Goal: Task Accomplishment & Management: Manage account settings

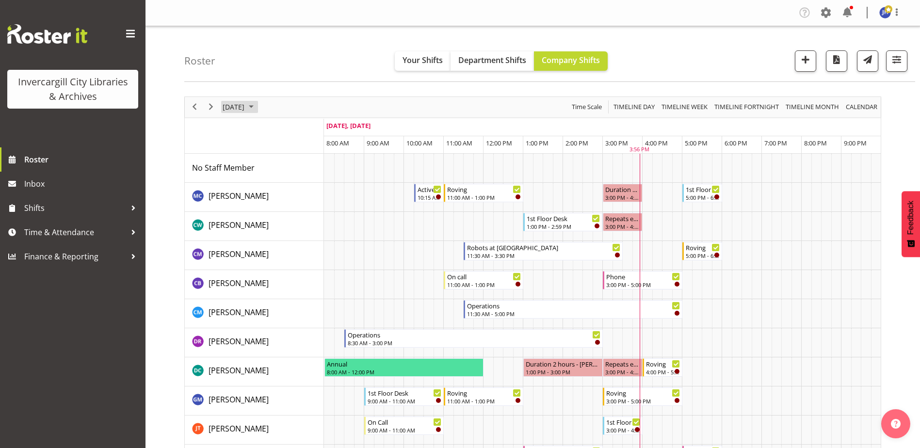
click at [257, 105] on span "September 2025" at bounding box center [251, 107] width 12 height 12
click at [326, 131] on span "next month" at bounding box center [324, 131] width 17 height 17
click at [233, 180] on span "5" at bounding box center [233, 181] width 15 height 15
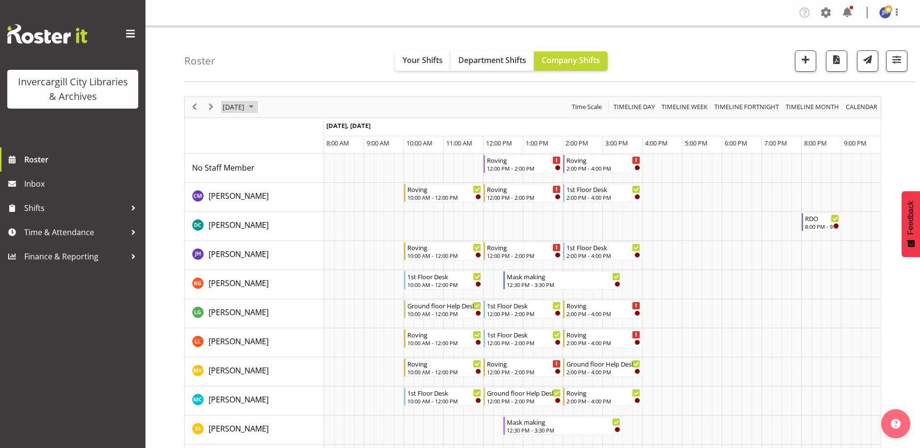
click at [257, 106] on span "October 2025" at bounding box center [251, 107] width 12 height 12
click at [249, 181] on span "6" at bounding box center [248, 181] width 15 height 15
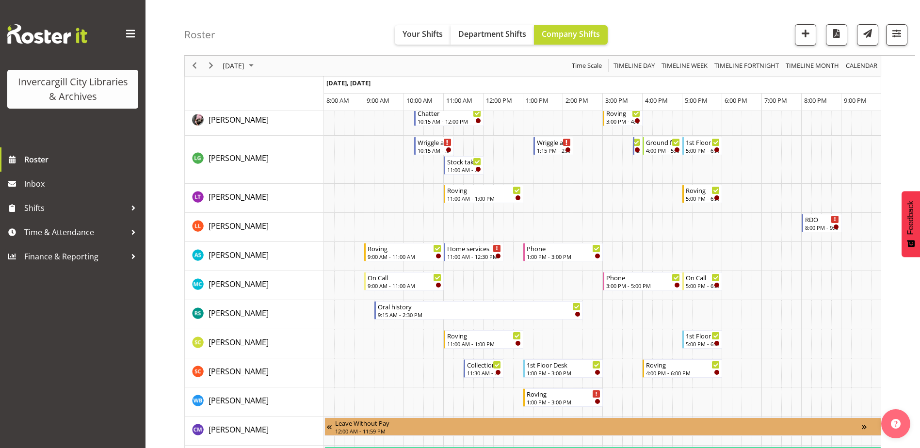
scroll to position [437, 0]
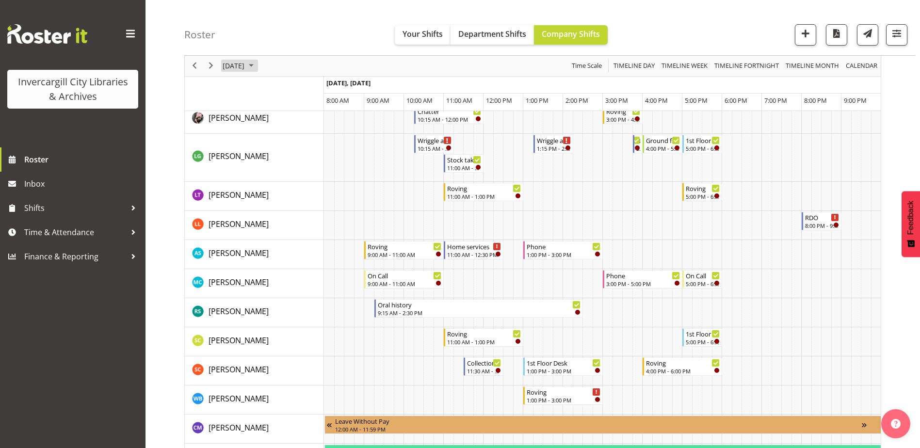
click at [257, 62] on span "October 2025" at bounding box center [251, 66] width 12 height 12
click at [231, 140] on span "5" at bounding box center [233, 140] width 15 height 15
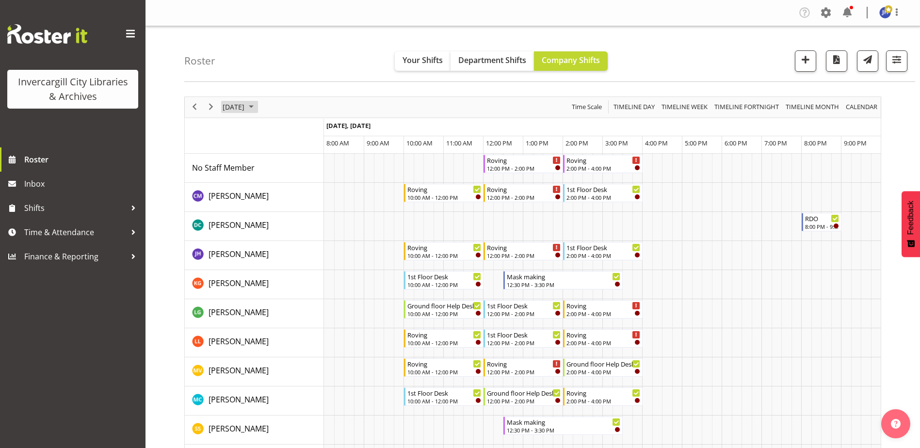
click at [257, 105] on span "October 2025" at bounding box center [251, 107] width 12 height 12
click at [251, 181] on span "6" at bounding box center [248, 181] width 15 height 15
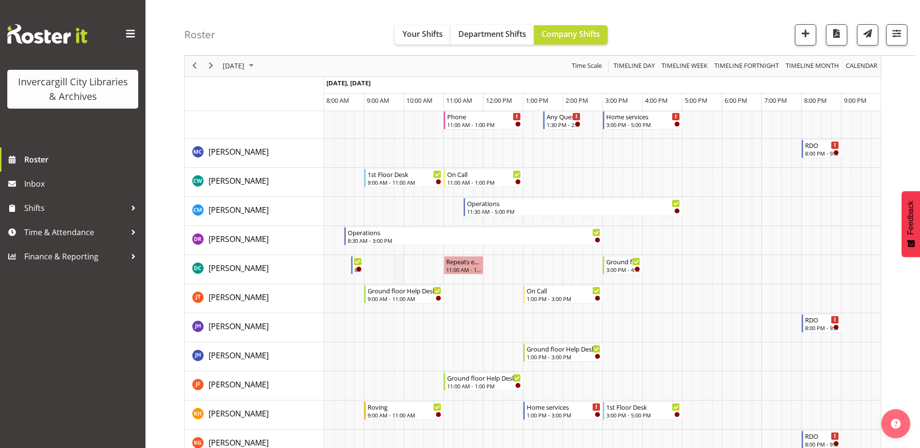
scroll to position [97, 0]
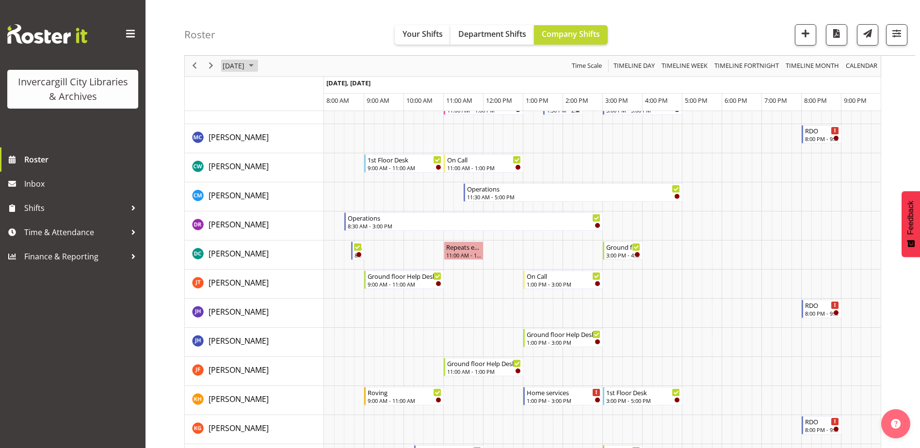
click at [257, 67] on span "October 2025" at bounding box center [251, 66] width 12 height 12
click at [250, 159] on span "13" at bounding box center [248, 156] width 15 height 15
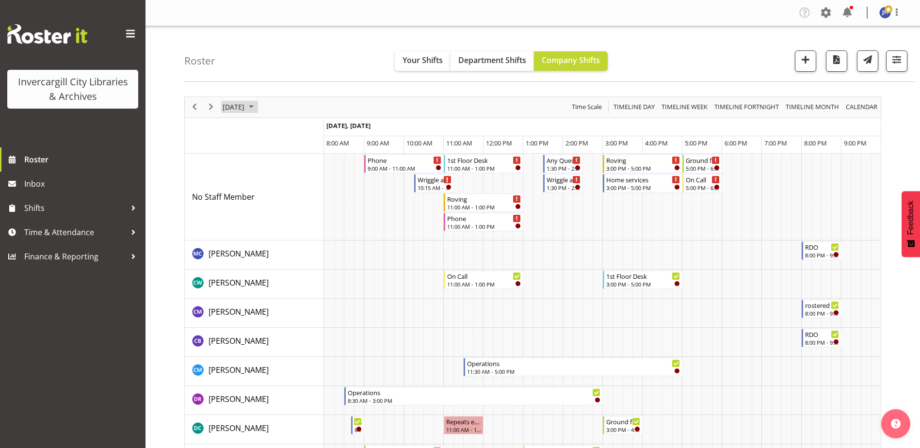
click at [257, 107] on span "October 2025" at bounding box center [251, 107] width 12 height 12
click at [234, 193] on span "12" at bounding box center [233, 198] width 15 height 15
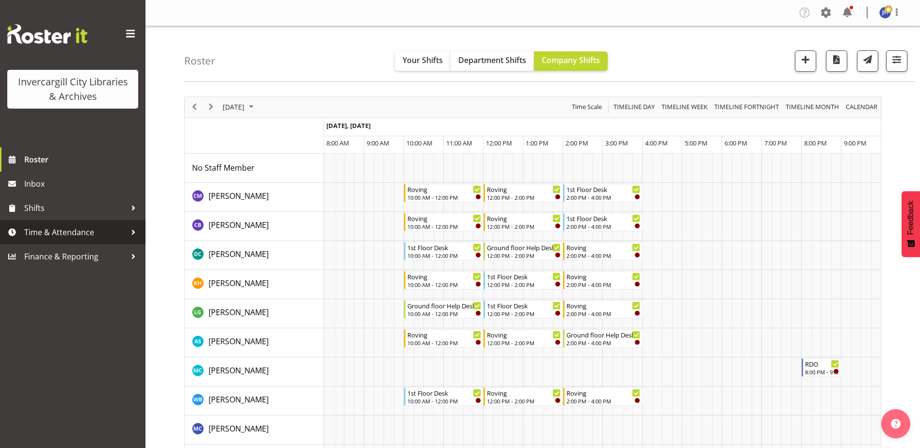
click at [133, 231] on div at bounding box center [133, 232] width 15 height 15
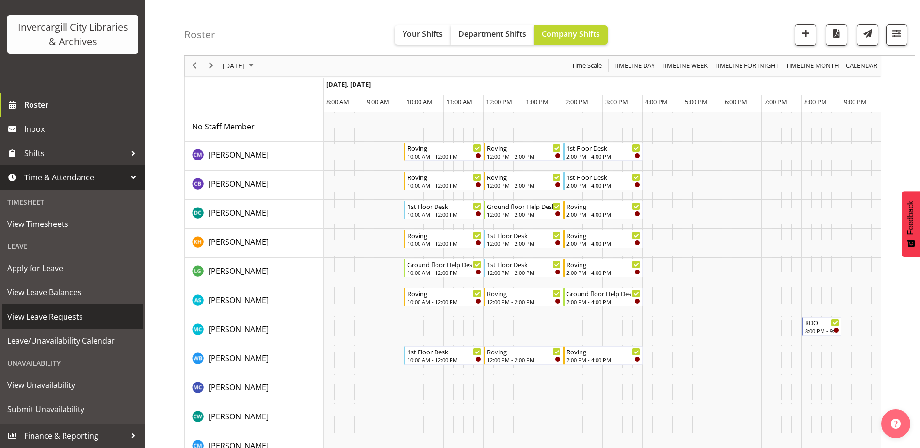
scroll to position [97, 0]
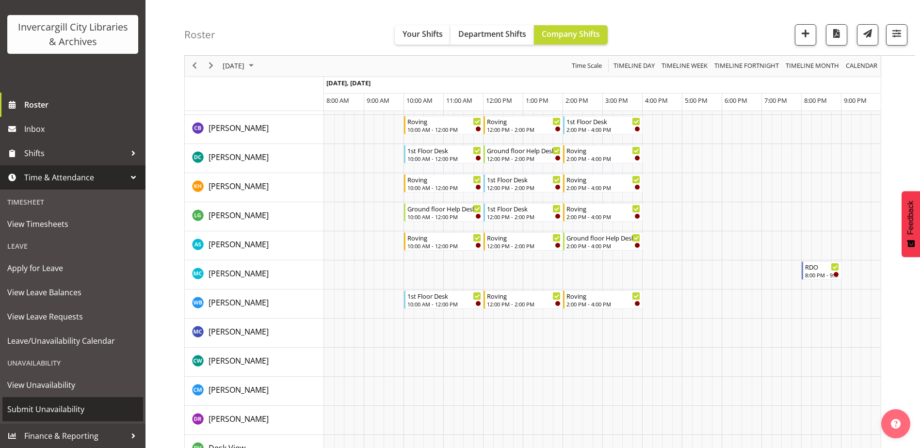
click at [59, 404] on span "Submit Unavailability" at bounding box center [72, 409] width 131 height 15
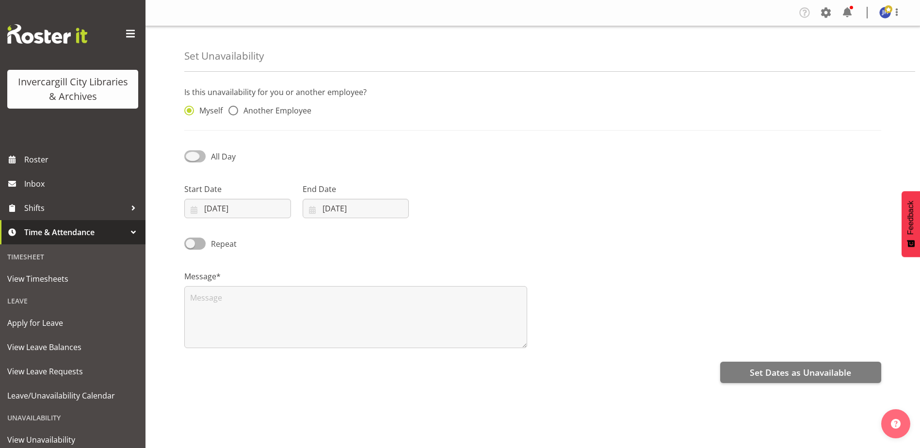
click at [190, 157] on span at bounding box center [194, 156] width 21 height 12
click at [190, 157] on input "All Day" at bounding box center [187, 156] width 6 height 6
checkbox input "true"
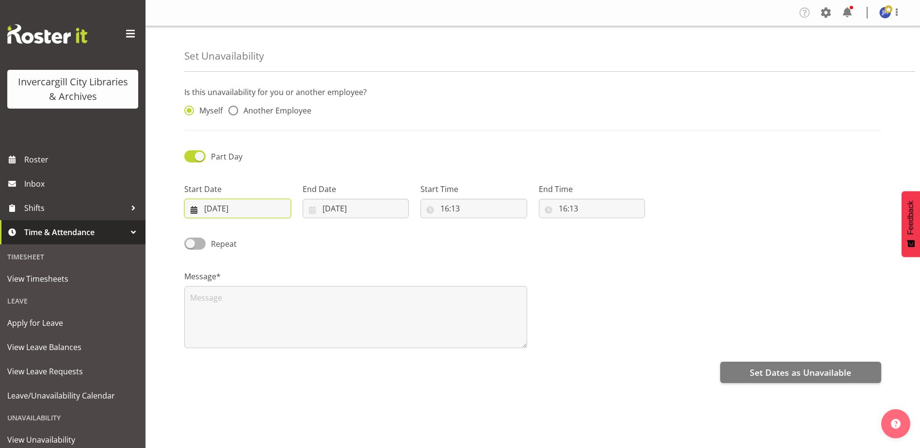
click at [253, 209] on input "[DATE]" at bounding box center [237, 208] width 107 height 19
click at [264, 241] on select "January February March April May June July August September October November De…" at bounding box center [244, 236] width 56 height 19
select select "9"
click at [216, 227] on select "January February March April May June July August September October November De…" at bounding box center [244, 236] width 56 height 19
click at [220, 323] on span "13" at bounding box center [223, 324] width 8 height 9
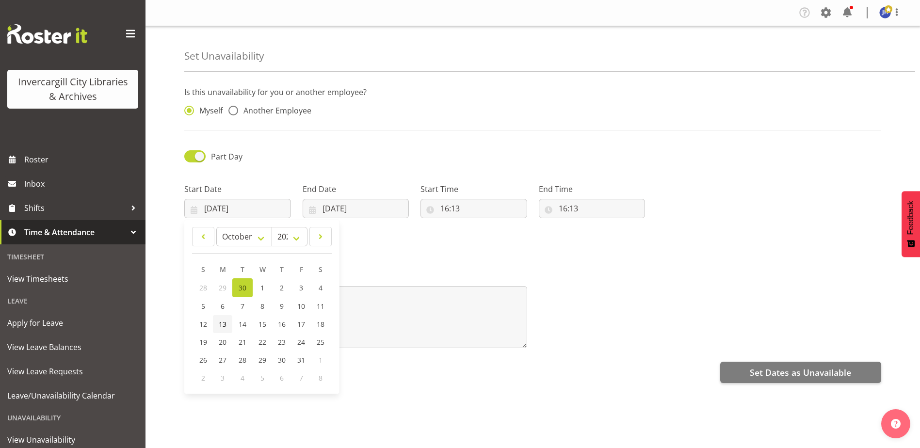
type input "13/10/2025"
click at [340, 207] on input "[DATE]" at bounding box center [356, 208] width 107 height 19
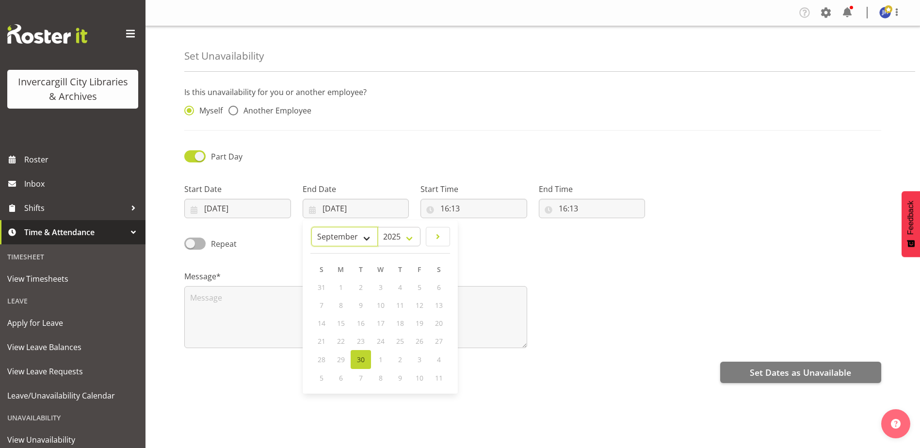
click at [368, 238] on select "January February March April May June July August September October November De…" at bounding box center [344, 236] width 66 height 19
select select "9"
click at [311, 227] on select "January February March April May June July August September October November De…" at bounding box center [344, 236] width 66 height 19
click at [342, 326] on span "13" at bounding box center [341, 324] width 8 height 9
type input "13/10/2025"
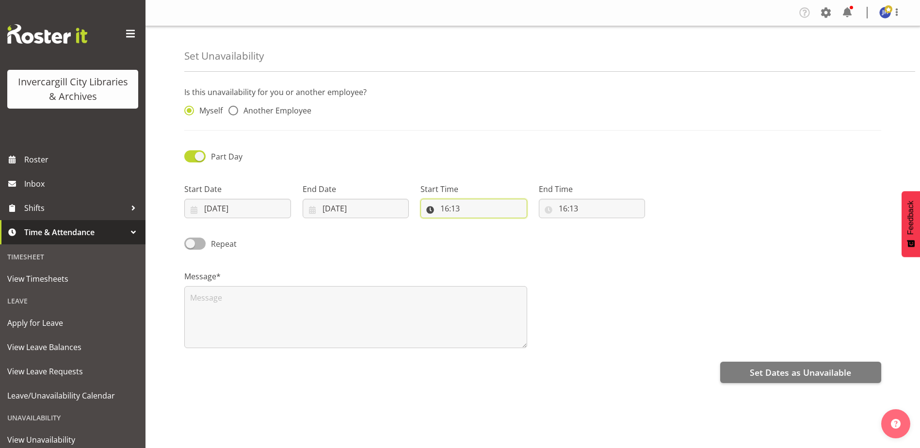
click at [471, 208] on input "16:13" at bounding box center [474, 208] width 107 height 19
click at [486, 235] on select "00 01 02 03 04 05 06 07 08 09 10 11 12 13 14 15 16 17 18 19 20 21 22 23" at bounding box center [487, 233] width 22 height 19
select select "9"
click at [476, 224] on select "00 01 02 03 04 05 06 07 08 09 10 11 12 13 14 15 16 17 18 19 20 21 22 23" at bounding box center [487, 233] width 22 height 19
type input "09:13"
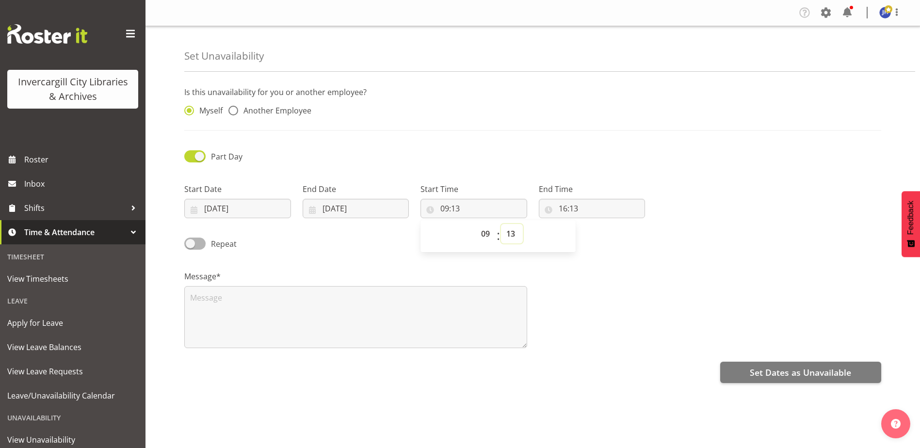
click at [512, 234] on select "00 01 02 03 04 05 06 07 08 09 10 11 12 13 14 15 16 17 18 19 20 21 22 23 24 25 2…" at bounding box center [512, 233] width 22 height 19
select select "0"
click at [501, 224] on select "00 01 02 03 04 05 06 07 08 09 10 11 12 13 14 15 16 17 18 19 20 21 22 23 24 25 2…" at bounding box center [512, 233] width 22 height 19
type input "09:00"
click at [584, 207] on input "16:13" at bounding box center [592, 208] width 107 height 19
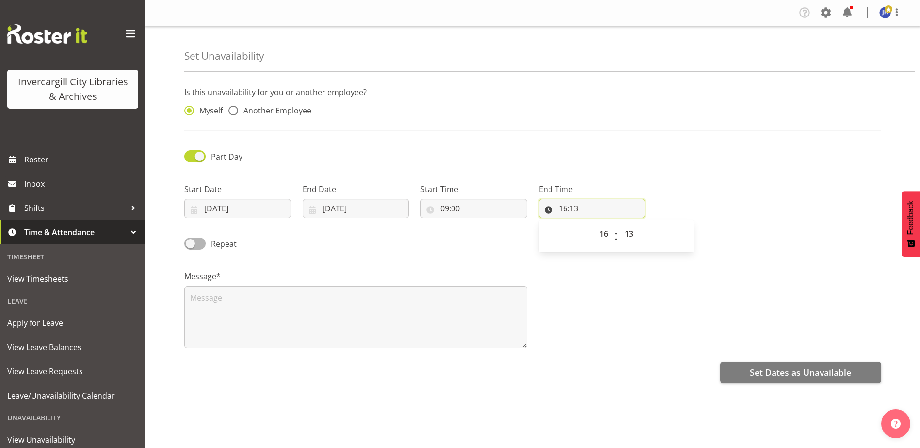
click at [578, 208] on input "16:13" at bounding box center [592, 208] width 107 height 19
click at [573, 208] on input "16:13" at bounding box center [592, 208] width 107 height 19
click at [607, 234] on select "00 01 02 03 04 05 06 07 08 09 10 11 12 13 14 15 16 17 18 19 20 21 22 23" at bounding box center [605, 233] width 22 height 19
select select "11"
click at [594, 224] on select "00 01 02 03 04 05 06 07 08 09 10 11 12 13 14 15 16 17 18 19 20 21 22 23" at bounding box center [605, 233] width 22 height 19
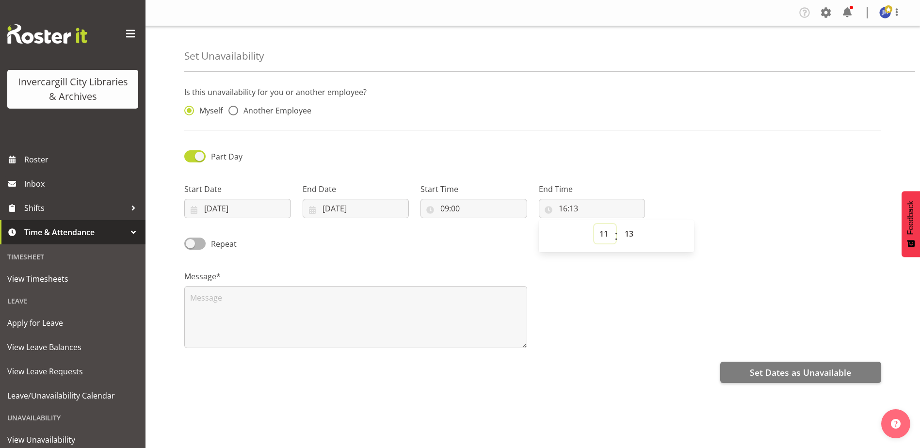
type input "11:13"
click at [639, 232] on select "00 01 02 03 04 05 06 07 08 09 10 11 12 13 14 15 16 17 18 19 20 21 22 23 24 25 2…" at bounding box center [631, 233] width 22 height 19
select select "15"
click at [620, 224] on select "00 01 02 03 04 05 06 07 08 09 10 11 12 13 14 15 16 17 18 19 20 21 22 23 24 25 2…" at bounding box center [631, 233] width 22 height 19
type input "11:15"
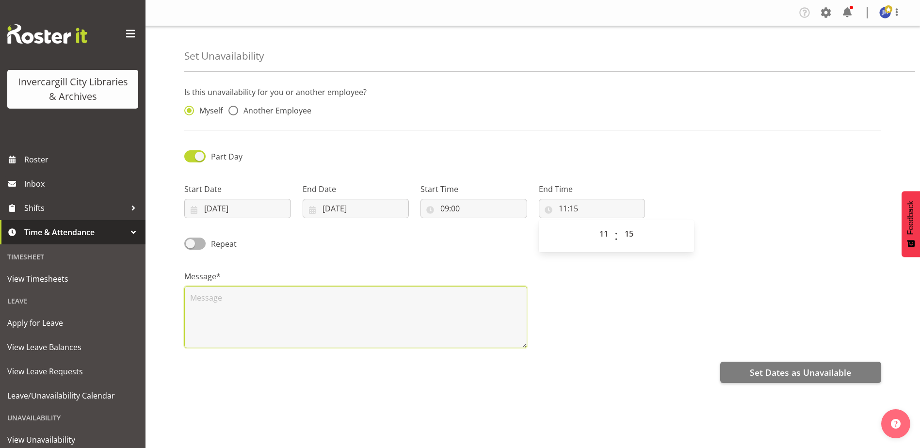
click at [204, 296] on textarea at bounding box center [355, 317] width 343 height 62
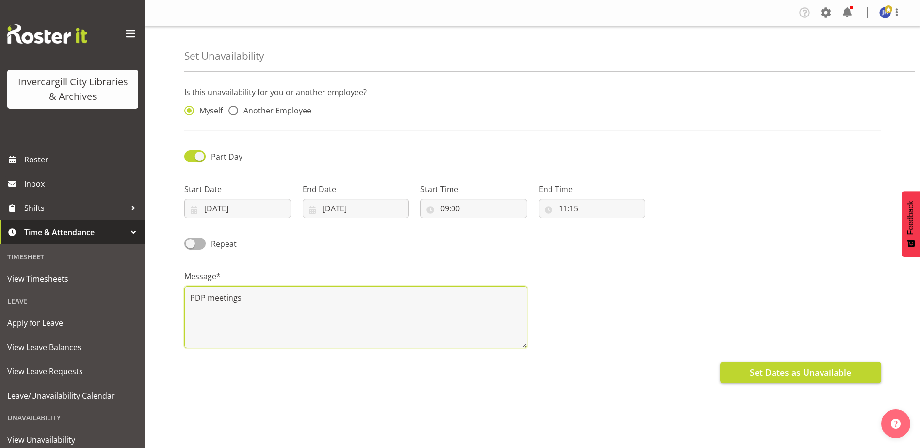
type textarea "PDP meetings"
click at [791, 374] on span "Set Dates as Unavailable" at bounding box center [800, 372] width 101 height 13
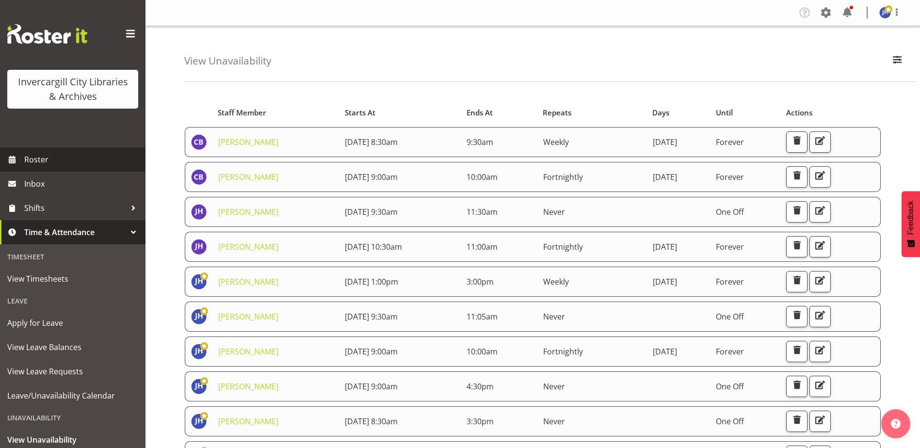
click at [34, 157] on span "Roster" at bounding box center [82, 159] width 116 height 15
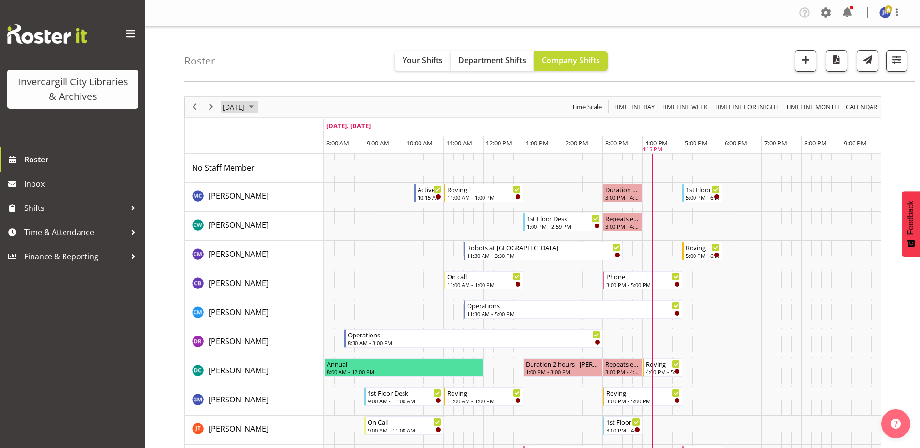
click at [257, 107] on span "September 2025" at bounding box center [251, 107] width 12 height 12
click at [324, 129] on span "next month" at bounding box center [324, 131] width 17 height 17
click at [247, 199] on span "13" at bounding box center [248, 198] width 15 height 15
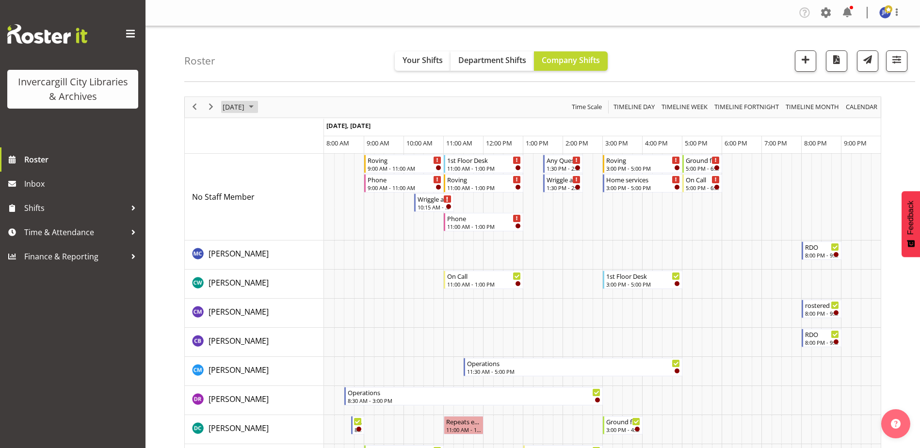
click at [257, 108] on span "October 2025" at bounding box center [251, 107] width 12 height 12
click at [236, 195] on span "12" at bounding box center [233, 198] width 15 height 15
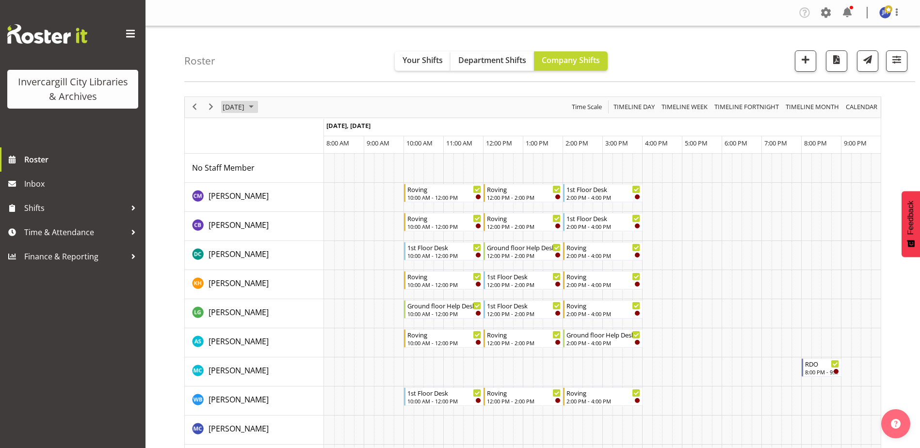
click at [257, 107] on span "October 2025" at bounding box center [251, 107] width 12 height 12
click at [248, 196] on span "13" at bounding box center [248, 198] width 15 height 15
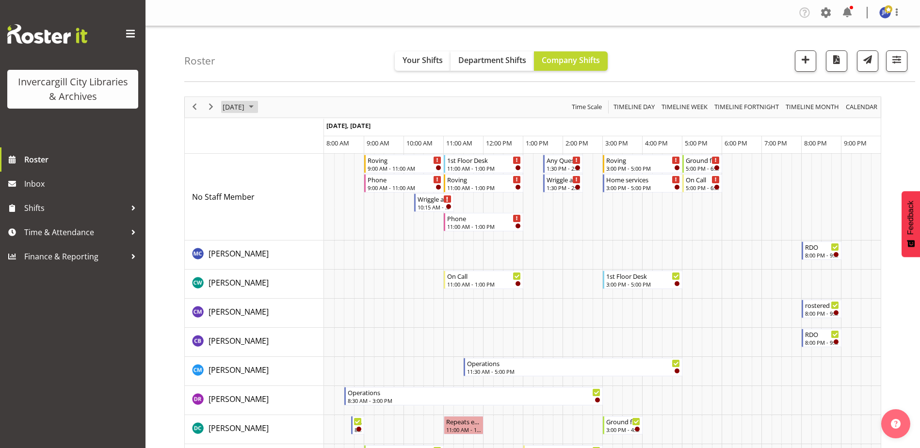
click at [257, 105] on span "October 2025" at bounding box center [251, 107] width 12 height 12
click at [268, 198] on span "14" at bounding box center [264, 198] width 15 height 15
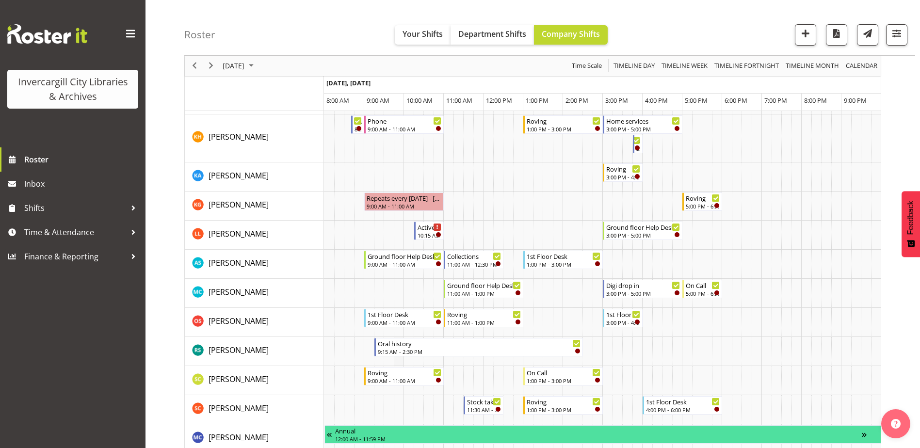
scroll to position [340, 0]
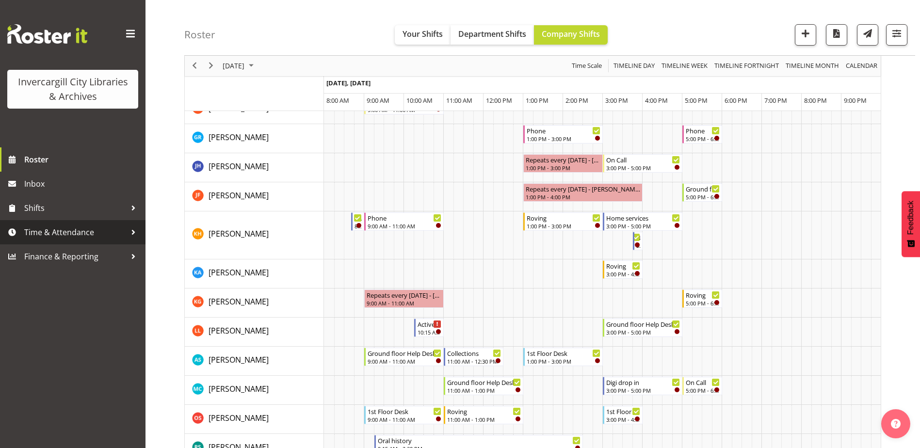
click at [44, 232] on span "Time & Attendance" at bounding box center [75, 232] width 102 height 15
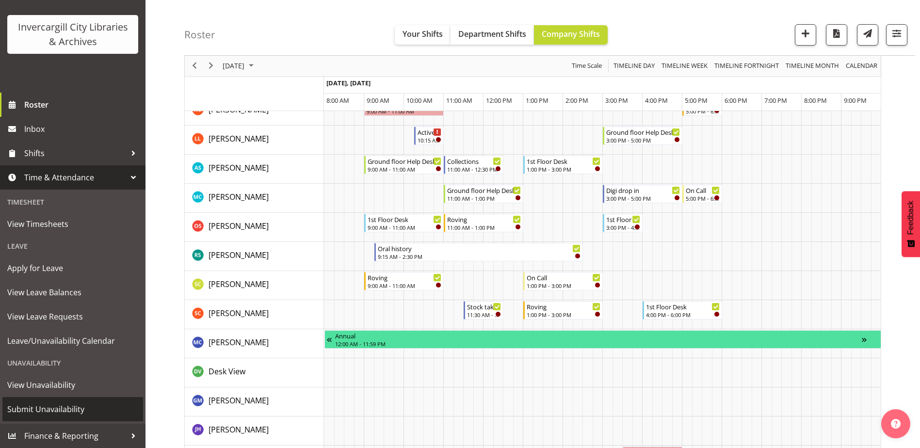
scroll to position [582, 0]
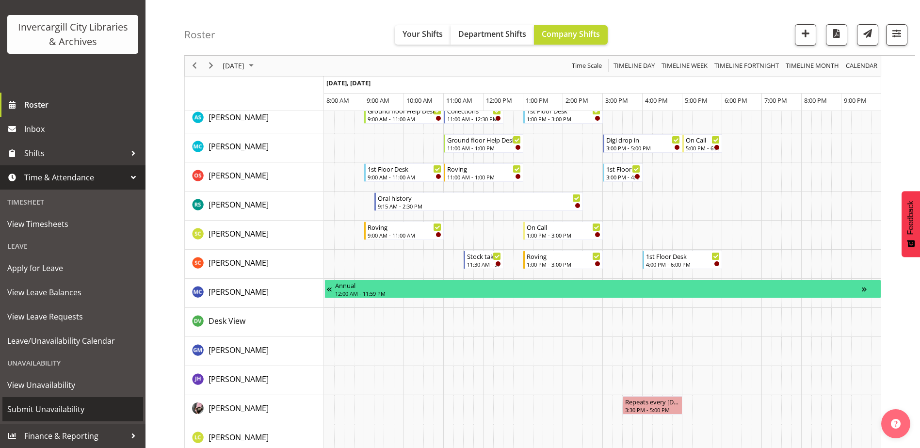
click at [55, 409] on span "Submit Unavailability" at bounding box center [72, 409] width 131 height 15
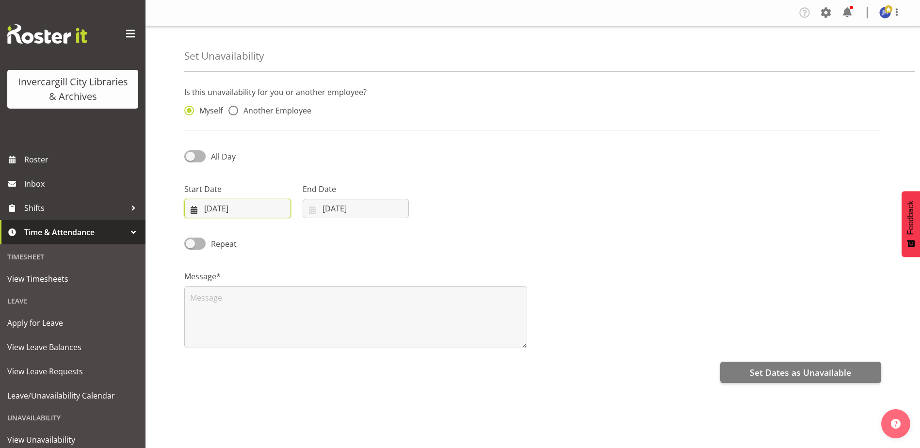
click at [229, 208] on input "[DATE]" at bounding box center [237, 208] width 107 height 19
click at [258, 238] on select "January February March April May June July August September October November De…" at bounding box center [244, 236] width 56 height 19
select select "9"
click at [216, 227] on select "January February March April May June July August September October November De…" at bounding box center [244, 236] width 56 height 19
click at [240, 324] on span "14" at bounding box center [243, 324] width 8 height 9
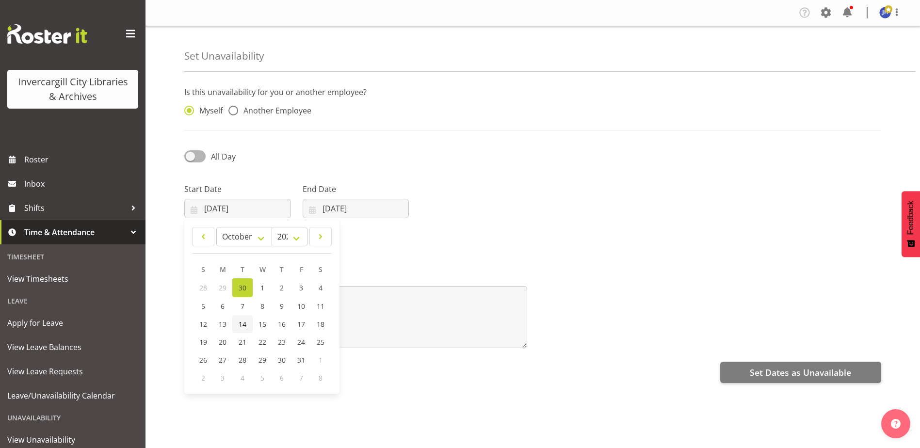
type input "[DATE]"
click at [330, 207] on input "[DATE]" at bounding box center [356, 208] width 107 height 19
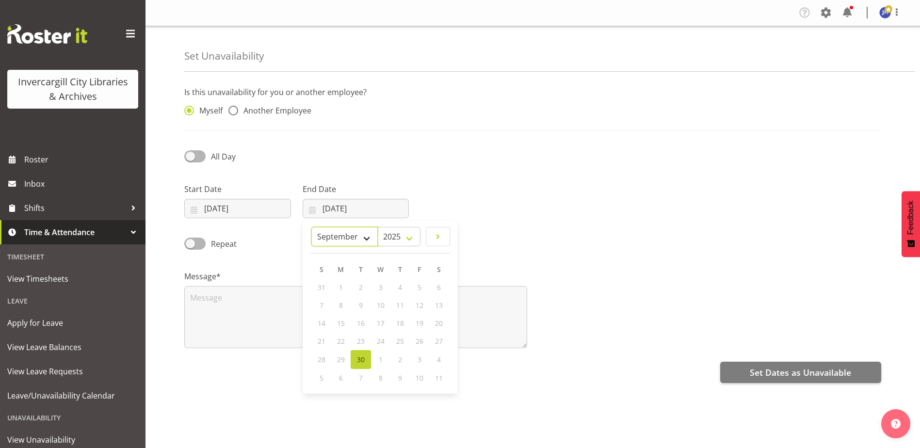
click at [362, 239] on select "January February March April May June July August September October November De…" at bounding box center [344, 236] width 66 height 19
select select "9"
click at [311, 227] on select "January February March April May June July August September October November De…" at bounding box center [344, 236] width 66 height 19
click at [322, 346] on span "19" at bounding box center [322, 342] width 8 height 9
type input "[DATE]"
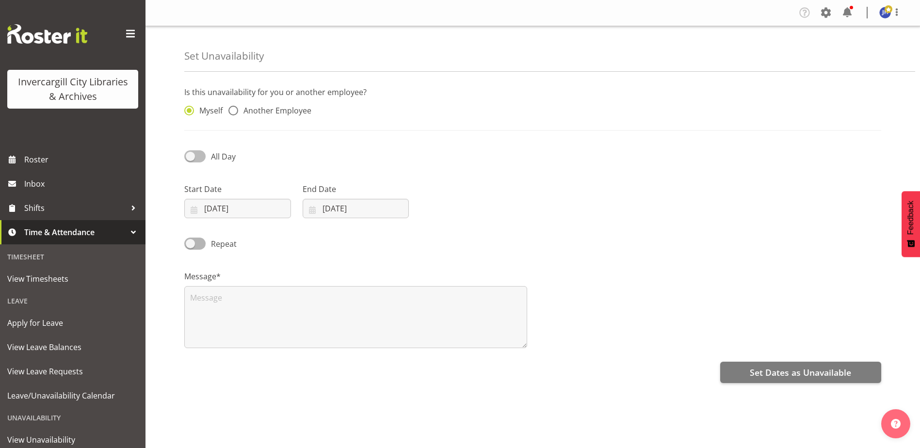
click at [189, 157] on span at bounding box center [194, 156] width 21 height 12
click at [189, 157] on input "All Day" at bounding box center [187, 156] width 6 height 6
checkbox input "true"
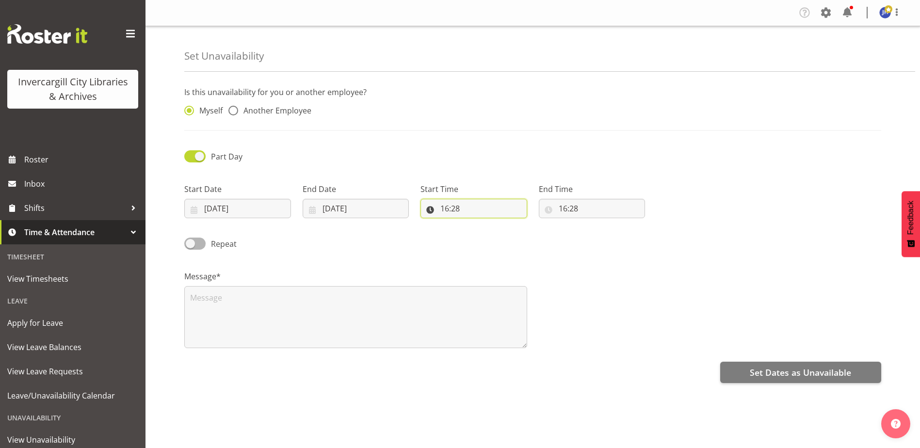
click at [449, 208] on input "16:28" at bounding box center [474, 208] width 107 height 19
click at [488, 233] on select "00 01 02 03 04 05 06 07 08 09 10 11 12 13 14 15 16 17 18 19 20 21 22 23" at bounding box center [487, 233] width 22 height 19
select select "10"
click at [476, 224] on select "00 01 02 03 04 05 06 07 08 09 10 11 12 13 14 15 16 17 18 19 20 21 22 23" at bounding box center [487, 233] width 22 height 19
type input "10:28"
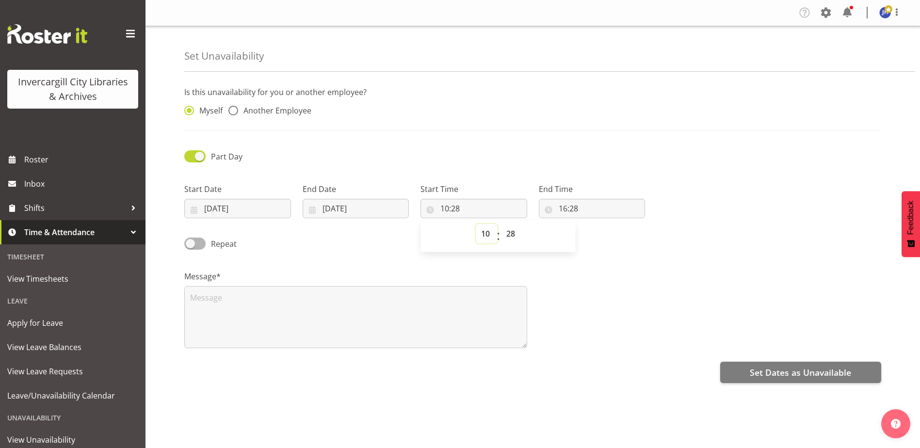
click at [486, 233] on select "00 01 02 03 04 05 06 07 08 09 10 11 12 13 14 15 16 17 18 19 20 21 22 23" at bounding box center [487, 233] width 22 height 19
select select "9"
click at [476, 224] on select "00 01 02 03 04 05 06 07 08 09 10 11 12 13 14 15 16 17 18 19 20 21 22 23" at bounding box center [487, 233] width 22 height 19
type input "09:28"
click at [516, 235] on select "00 01 02 03 04 05 06 07 08 09 10 11 12 13 14 15 16 17 18 19 20 21 22 23 24 25 2…" at bounding box center [512, 233] width 22 height 19
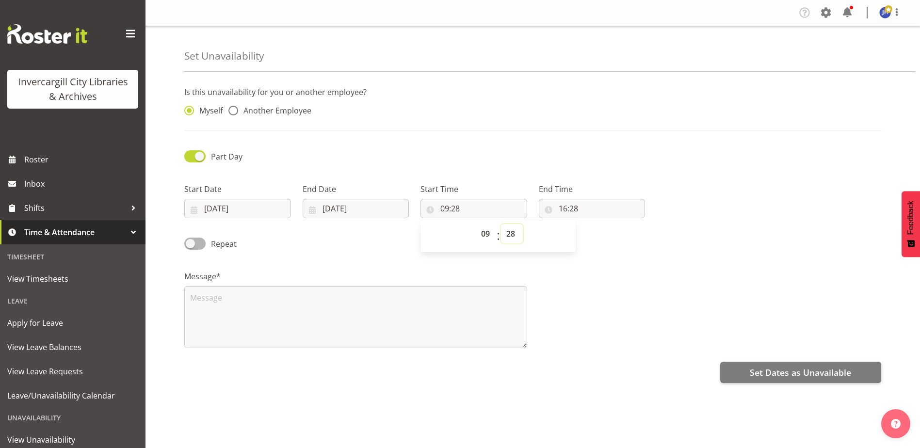
select select "0"
click at [501, 224] on select "00 01 02 03 04 05 06 07 08 09 10 11 12 13 14 15 16 17 18 19 20 21 22 23 24 25 2…" at bounding box center [512, 233] width 22 height 19
type input "09:00"
click at [581, 210] on input "16:28" at bounding box center [592, 208] width 107 height 19
click at [603, 235] on select "00 01 02 03 04 05 06 07 08 09 10 11 12 13 14 15 16 17 18 19 20 21 22 23" at bounding box center [605, 233] width 22 height 19
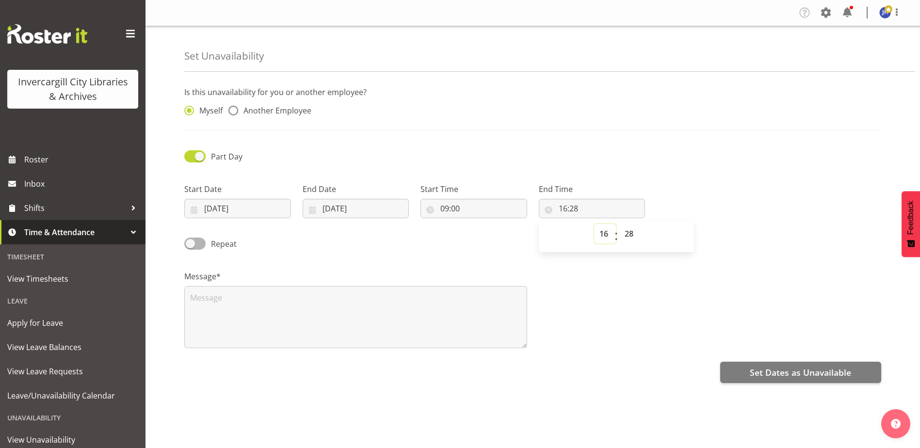
select select "11"
click at [594, 224] on select "00 01 02 03 04 05 06 07 08 09 10 11 12 13 14 15 16 17 18 19 20 21 22 23" at bounding box center [605, 233] width 22 height 19
type input "11:28"
click at [635, 230] on select "00 01 02 03 04 05 06 07 08 09 10 11 12 13 14 15 16 17 18 19 20 21 22 23 24 25 2…" at bounding box center [631, 233] width 22 height 19
select select "30"
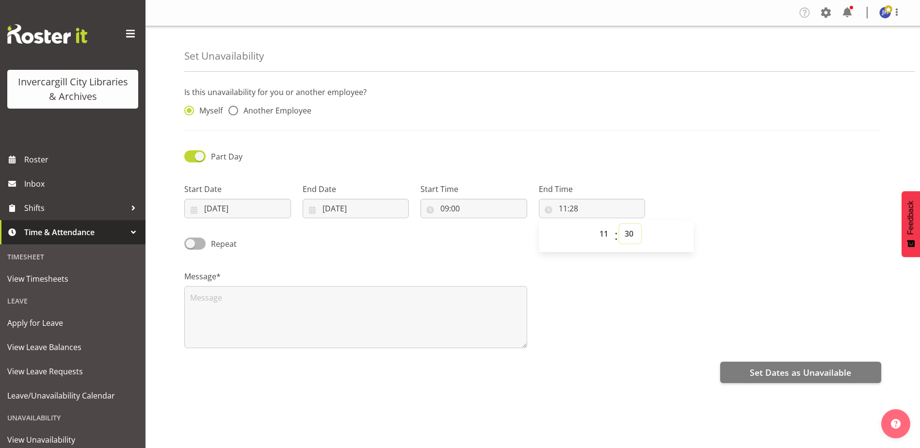
click at [620, 224] on select "00 01 02 03 04 05 06 07 08 09 10 11 12 13 14 15 16 17 18 19 20 21 22 23 24 25 2…" at bounding box center [631, 233] width 22 height 19
type input "11:30"
click at [230, 295] on textarea at bounding box center [355, 317] width 343 height 62
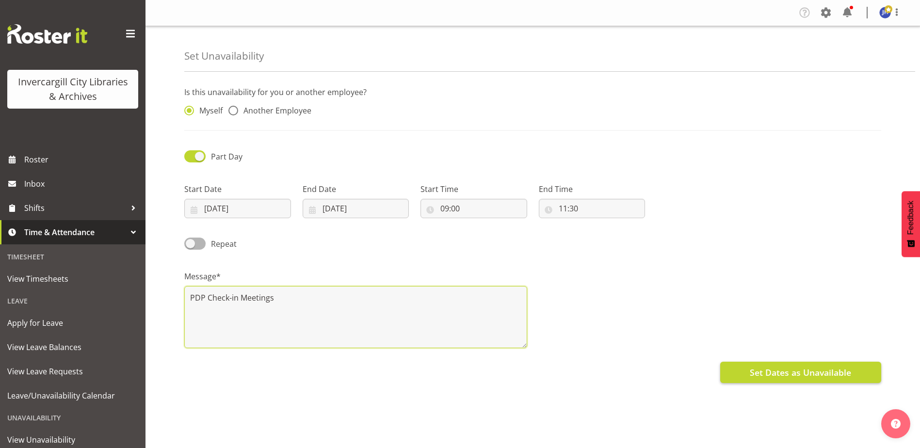
type textarea "PDP Check-in Meetings"
click at [773, 376] on span "Set Dates as Unavailable" at bounding box center [800, 372] width 101 height 13
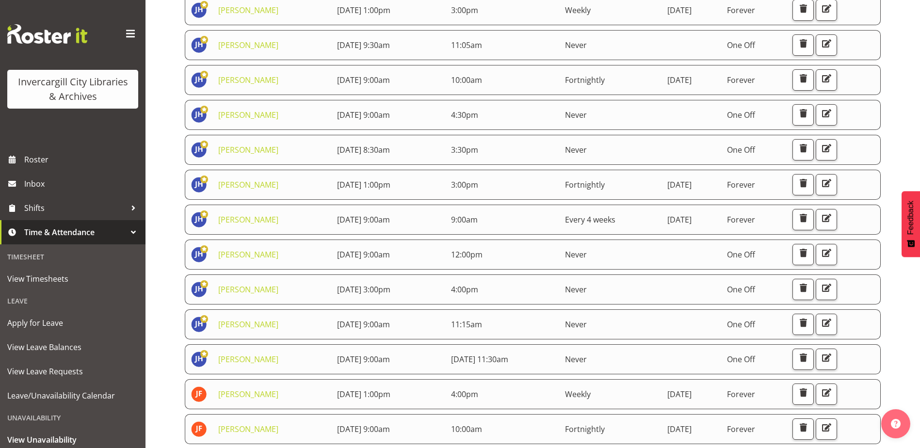
scroll to position [291, 0]
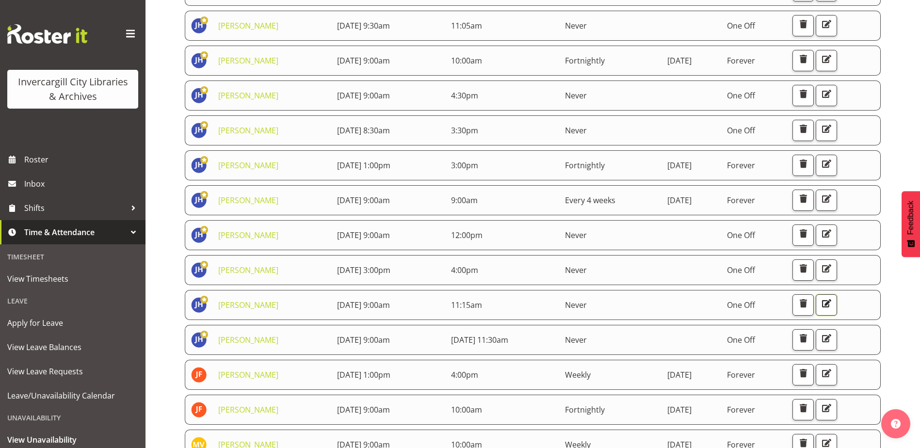
click at [833, 303] on span "button" at bounding box center [826, 303] width 13 height 13
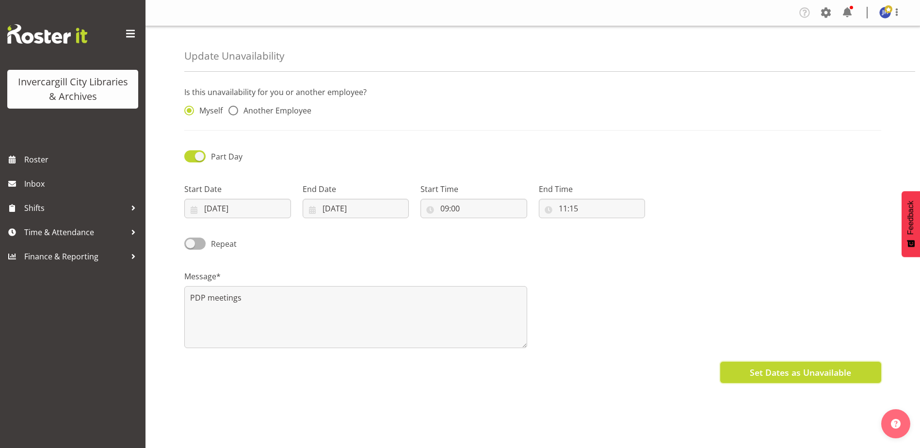
click at [800, 374] on span "Set Dates as Unavailable" at bounding box center [800, 372] width 101 height 13
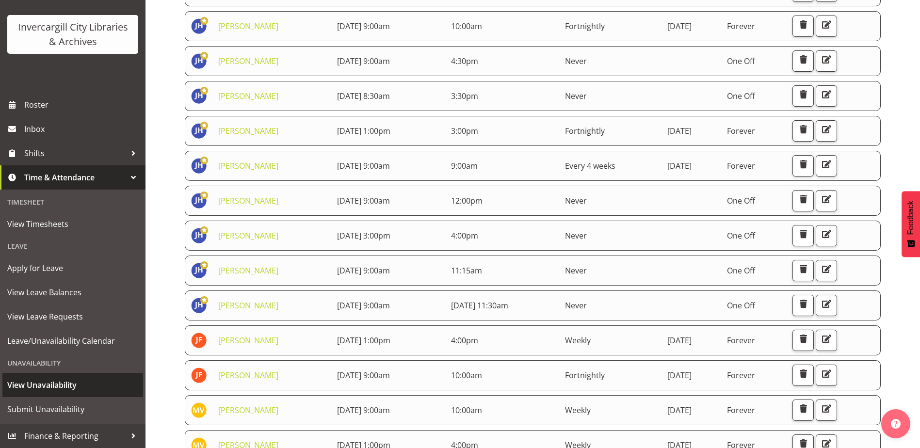
scroll to position [340, 0]
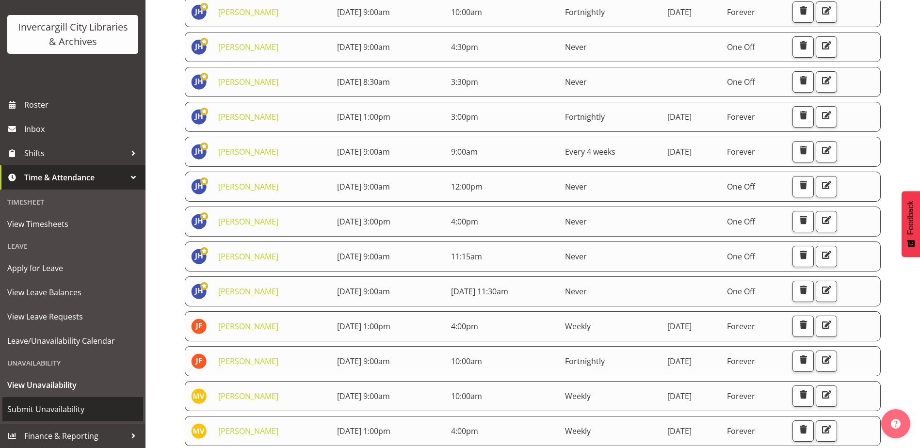
click at [54, 406] on span "Submit Unavailability" at bounding box center [72, 409] width 131 height 15
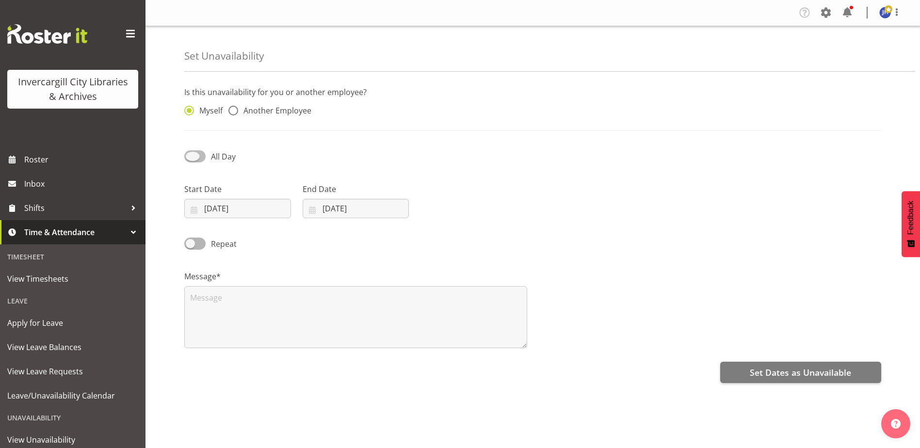
click at [193, 155] on span at bounding box center [194, 156] width 21 height 12
click at [191, 155] on input "All Day" at bounding box center [187, 156] width 6 height 6
checkbox input "true"
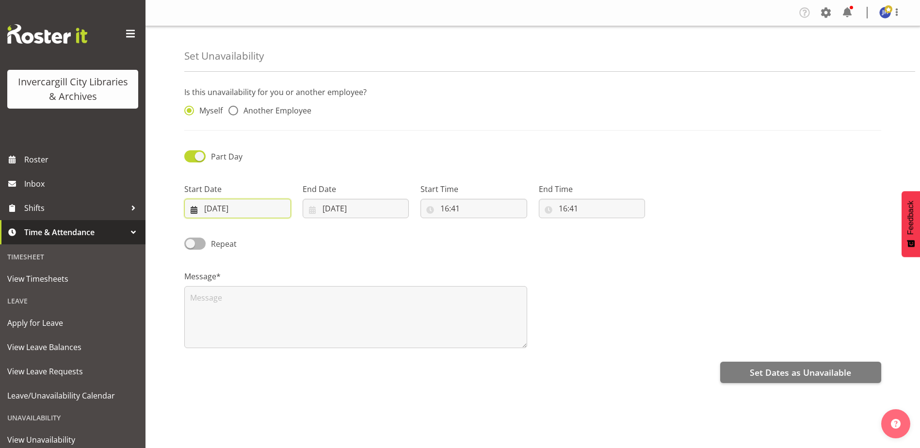
click at [240, 205] on input "[DATE]" at bounding box center [237, 208] width 107 height 19
click at [261, 236] on select "January February March April May June July August September October November De…" at bounding box center [244, 236] width 56 height 19
select select "9"
click at [216, 227] on select "January February March April May June July August September October November De…" at bounding box center [244, 236] width 56 height 19
click at [282, 324] on span "16" at bounding box center [282, 324] width 8 height 9
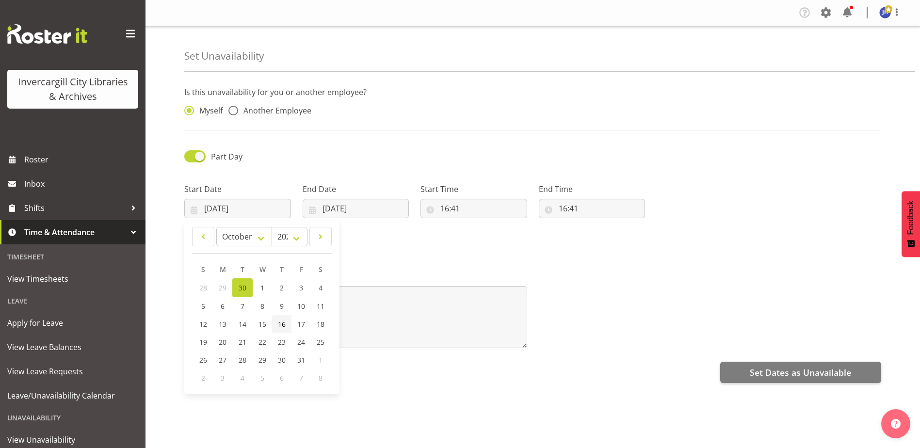
type input "[DATE]"
click at [346, 207] on input "[DATE]" at bounding box center [356, 208] width 107 height 19
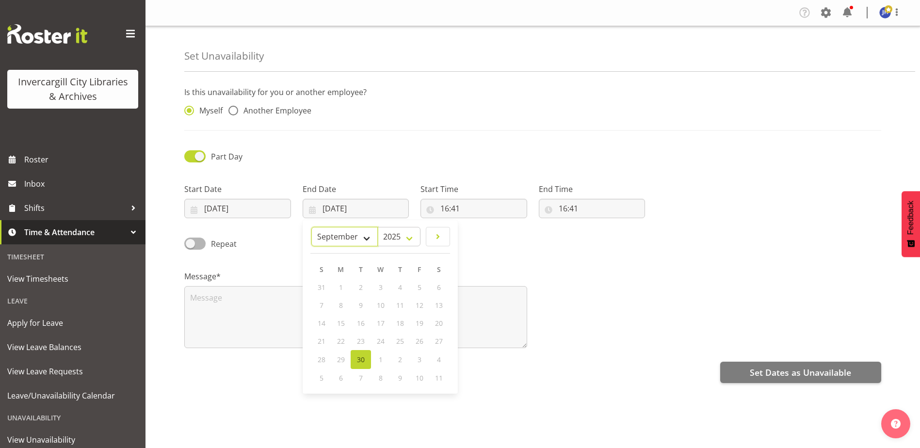
click at [371, 238] on select "January February March April May June July August September October November De…" at bounding box center [344, 236] width 66 height 19
select select "9"
click at [311, 227] on select "January February March April May June July August September October November De…" at bounding box center [344, 236] width 66 height 19
click at [404, 327] on link "16" at bounding box center [400, 324] width 19 height 18
type input "16/10/2025"
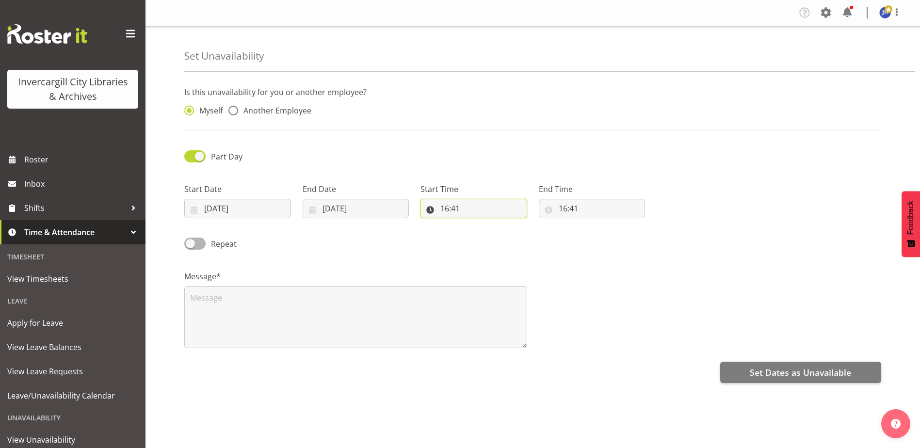
click at [472, 208] on input "16:41" at bounding box center [474, 208] width 107 height 19
click at [485, 234] on select "00 01 02 03 04 05 06 07 08 09 10 11 12 13 14 15 16 17 18 19 20 21 22 23" at bounding box center [487, 233] width 22 height 19
select select "9"
click at [476, 224] on select "00 01 02 03 04 05 06 07 08 09 10 11 12 13 14 15 16 17 18 19 20 21 22 23" at bounding box center [487, 233] width 22 height 19
type input "09:41"
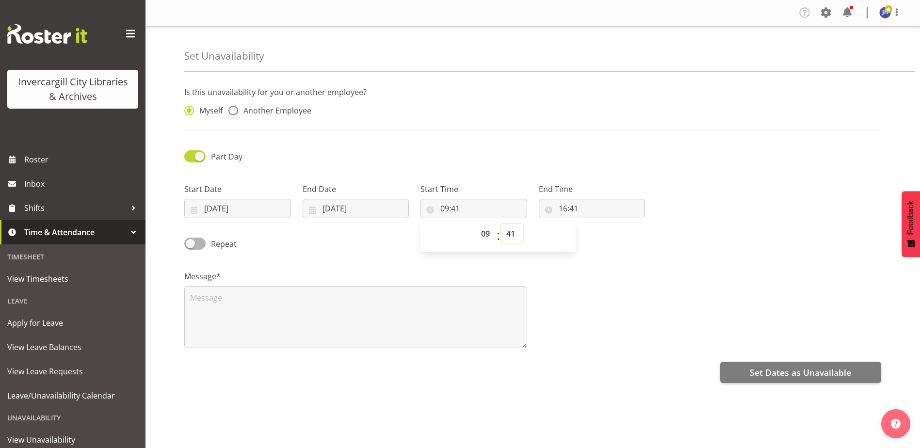
click at [519, 233] on select "00 01 02 03 04 05 06 07 08 09 10 11 12 13 14 15 16 17 18 19 20 21 22 23 24 25 2…" at bounding box center [512, 233] width 22 height 19
select select "30"
click at [501, 224] on select "00 01 02 03 04 05 06 07 08 09 10 11 12 13 14 15 16 17 18 19 20 21 22 23 24 25 2…" at bounding box center [512, 233] width 22 height 19
type input "09:30"
click at [506, 232] on select "00 01 02 03 04 05 06 07 08 09 10 11 12 13 14 15 16 17 18 19 20 21 22 23 24 25 2…" at bounding box center [512, 233] width 22 height 19
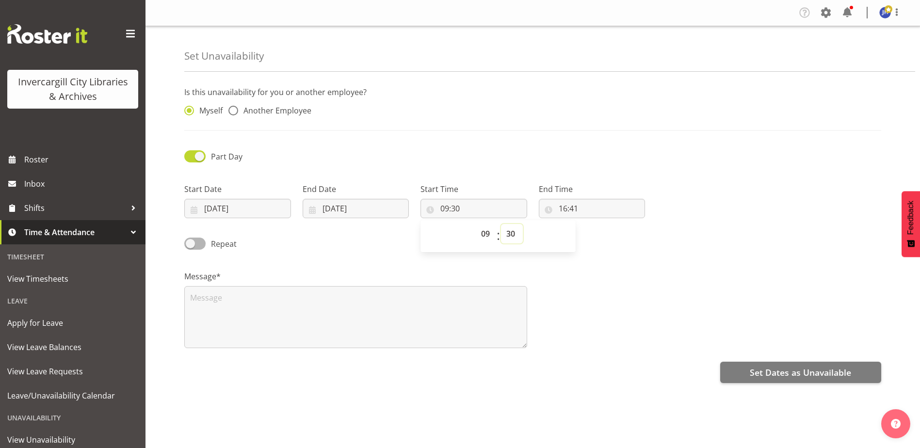
click at [508, 233] on select "00 01 02 03 04 05 06 07 08 09 10 11 12 13 14 15 16 17 18 19 20 21 22 23 24 25 2…" at bounding box center [512, 233] width 22 height 19
click at [509, 232] on select "00 01 02 03 04 05 06 07 08 09 10 11 12 13 14 15 16 17 18 19 20 21 22 23 24 25 2…" at bounding box center [512, 233] width 22 height 19
click at [507, 236] on select "00 01 02 03 04 05 06 07 08 09 10 11 12 13 14 15 16 17 18 19 20 21 22 23 24 25 2…" at bounding box center [512, 233] width 22 height 19
click at [547, 238] on div "00 01 02 03 04 05 06 07 08 09 10 11 12 13 14 15 16 17 18 19 20 21 22 23 : 00 01…" at bounding box center [498, 236] width 155 height 24
click at [602, 207] on input "16:41" at bounding box center [592, 208] width 107 height 19
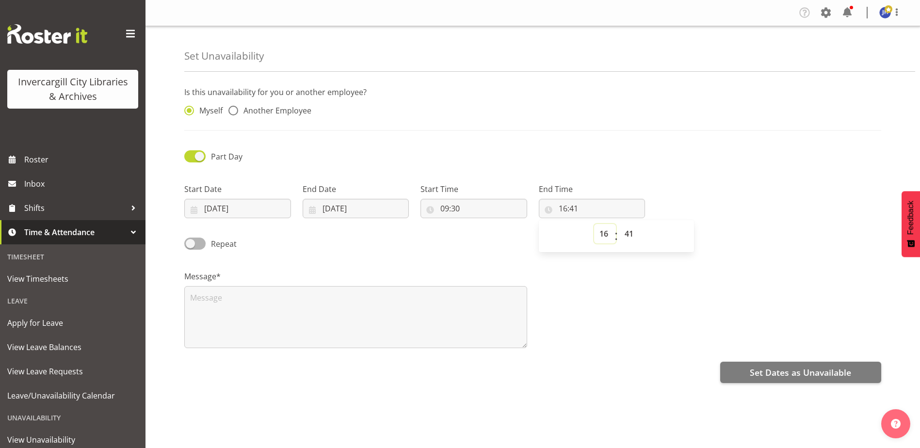
click at [604, 235] on select "00 01 02 03 04 05 06 07 08 09 10 11 12 13 14 15 16 17 18 19 20 21 22 23" at bounding box center [605, 233] width 22 height 19
select select "10"
click at [594, 224] on select "00 01 02 03 04 05 06 07 08 09 10 11 12 13 14 15 16 17 18 19 20 21 22 23" at bounding box center [605, 233] width 22 height 19
type input "10:41"
click at [637, 232] on select "00 01 02 03 04 05 06 07 08 09 10 11 12 13 14 15 16 17 18 19 20 21 22 23 24 25 2…" at bounding box center [631, 233] width 22 height 19
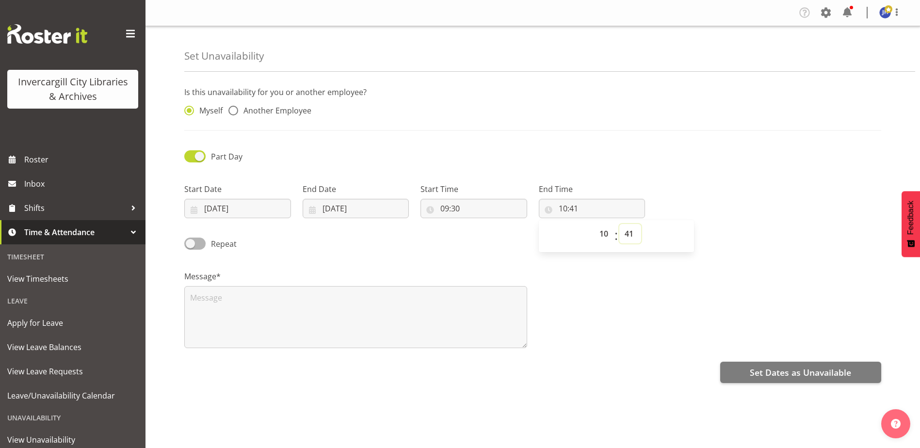
select select "30"
click at [620, 224] on select "00 01 02 03 04 05 06 07 08 09 10 11 12 13 14 15 16 17 18 19 20 21 22 23 24 25 2…" at bounding box center [631, 233] width 22 height 19
type input "10:30"
click at [234, 302] on textarea at bounding box center [355, 317] width 343 height 62
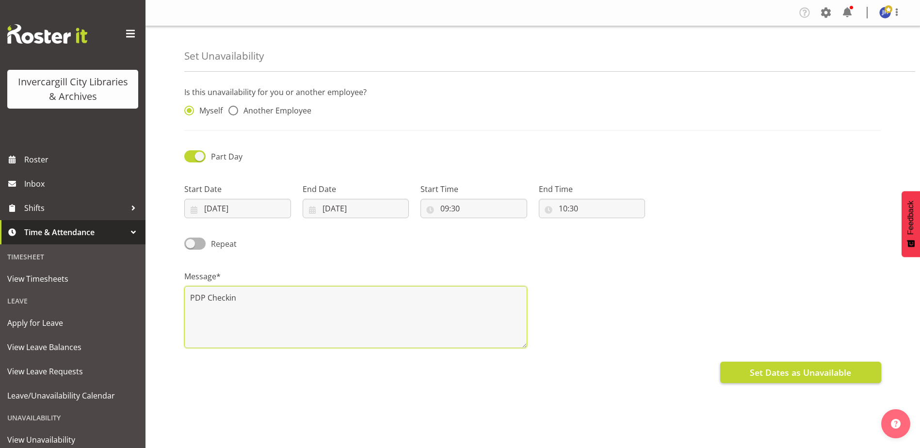
type textarea "PDP Checkin"
click at [790, 371] on span "Set Dates as Unavailable" at bounding box center [800, 372] width 101 height 13
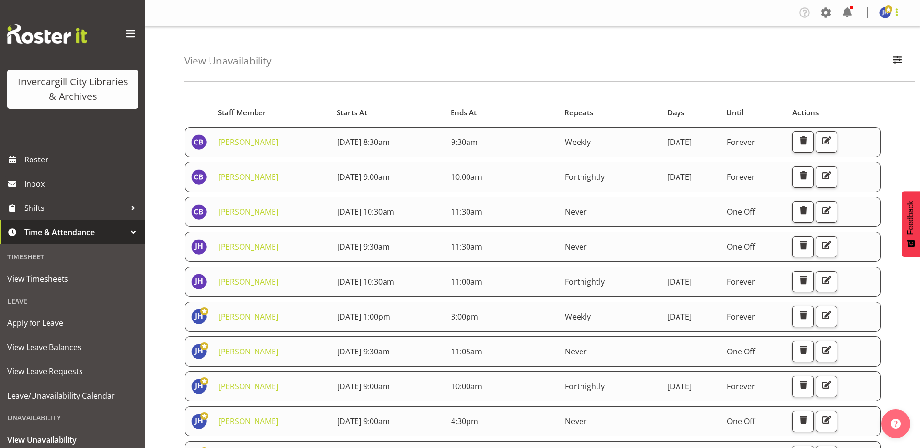
click at [900, 12] on span at bounding box center [897, 12] width 12 height 12
click at [836, 54] on link "Log Out" at bounding box center [856, 50] width 93 height 17
